Goal: Information Seeking & Learning: Learn about a topic

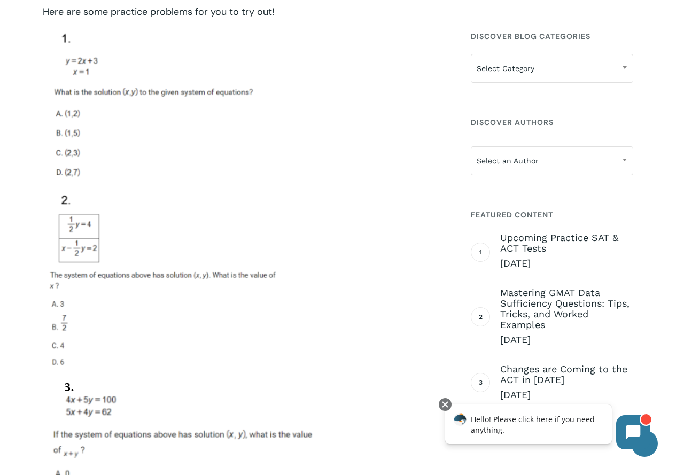
scroll to position [2777, 0]
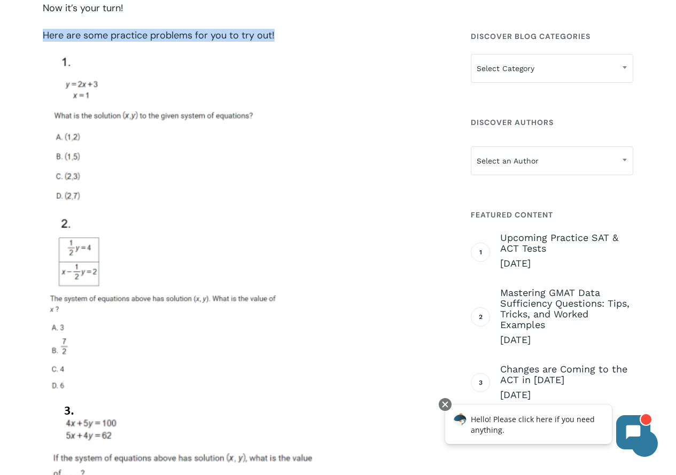
drag, startPoint x: 43, startPoint y: 33, endPoint x: 310, endPoint y: 43, distance: 267.2
click at [310, 43] on div "Introduction Single Variable Equation problems are common on the digital SAT, s…" at bounding box center [245, 287] width 404 height 5404
copy div "Here are some practice problems for you to try out!"
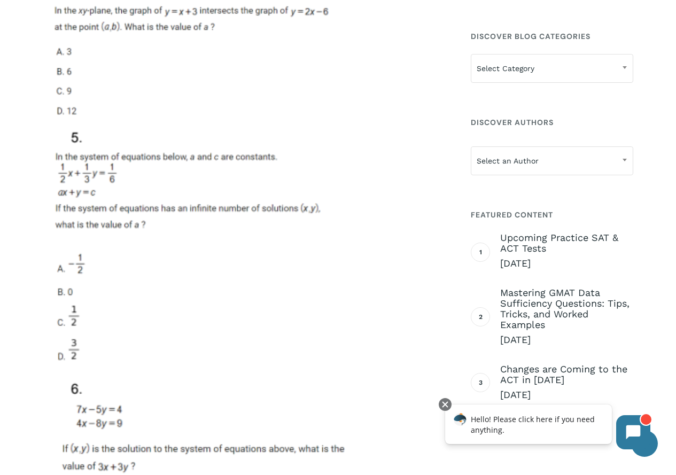
scroll to position [3418, 0]
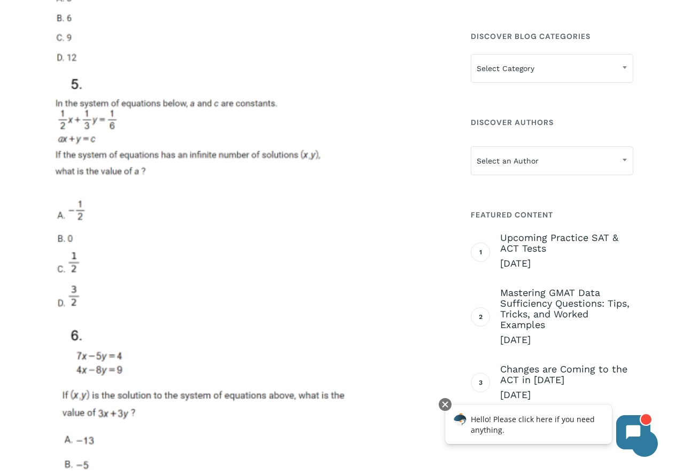
click at [142, 304] on img at bounding box center [196, 296] width 307 height 444
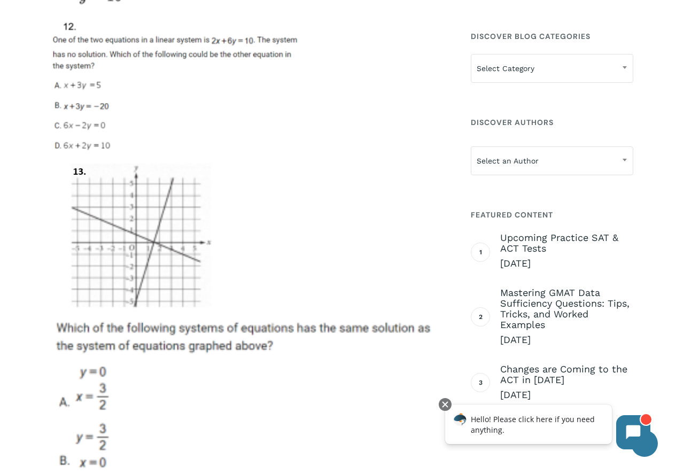
scroll to position [4647, 0]
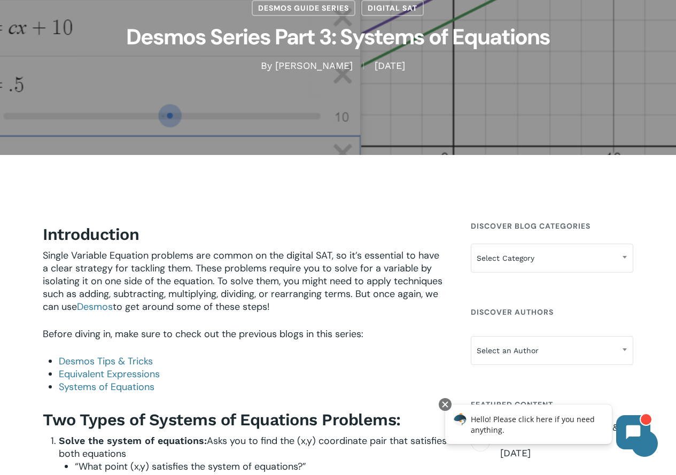
scroll to position [0, 0]
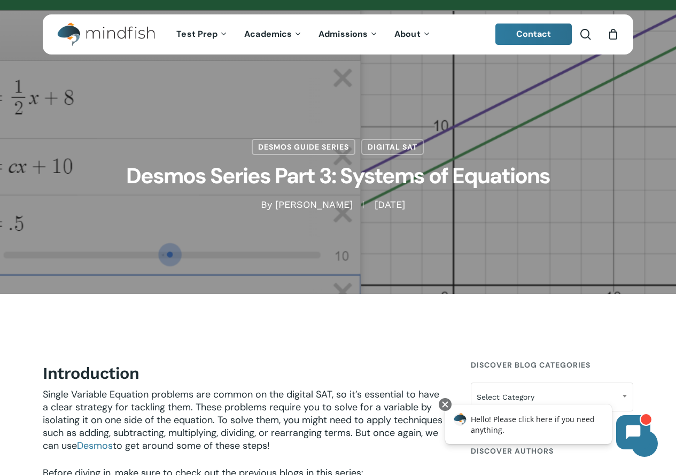
drag, startPoint x: 123, startPoint y: 176, endPoint x: 536, endPoint y: 206, distance: 414.4
click at [536, 206] on div "Desmos Guide Series Digital SAT Desmos Series Part 3: Systems of Equations By […" at bounding box center [338, 147] width 590 height 128
copy div "Desmos Series Part 3: Systems of Equations By [PERSON_NAME] [DATE]"
drag, startPoint x: 521, startPoint y: 214, endPoint x: 503, endPoint y: 200, distance: 22.9
click at [503, 200] on div "Desmos Guide Series Digital SAT Desmos Series Part 3: Systems of Equations By […" at bounding box center [338, 147] width 590 height 294
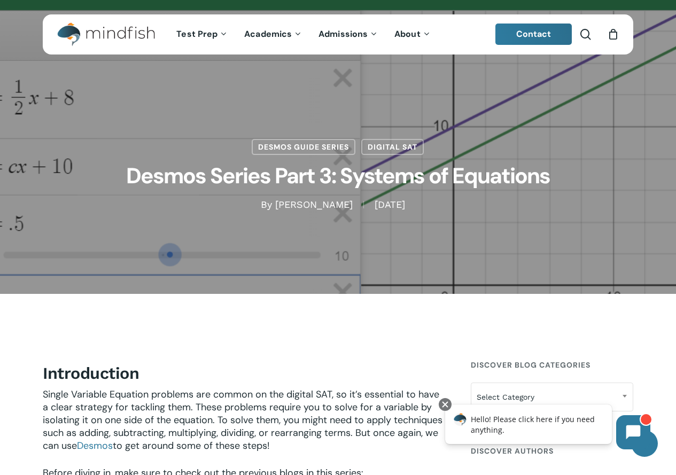
copy div "Desmos Series Part 3: Systems of Equations By [PERSON_NAME] [DATE]"
